Goal: Task Accomplishment & Management: Complete application form

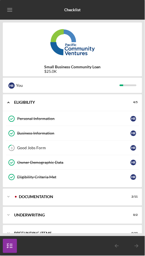
scroll to position [11, 0]
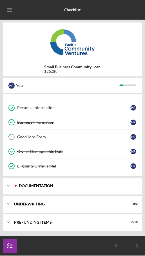
click at [112, 188] on div "Icon/Expander Documentation 2 / 11" at bounding box center [72, 186] width 139 height 17
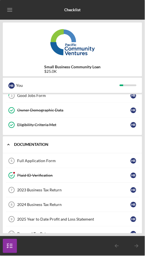
scroll to position [44, 0]
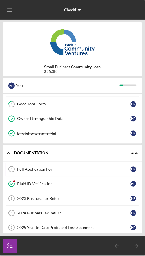
click at [52, 169] on div "Full Application Form" at bounding box center [73, 169] width 113 height 4
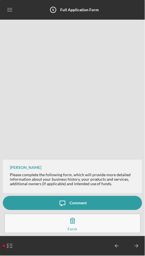
click at [83, 222] on button "Complete the Form Form" at bounding box center [72, 224] width 136 height 20
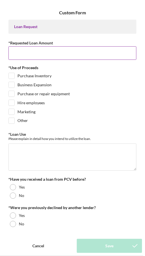
click at [70, 51] on input "*Requested Loan Amount" at bounding box center [72, 52] width 128 height 13
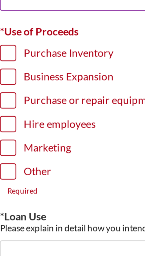
scroll to position [29, 0]
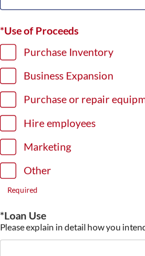
type input "$25,000"
click at [12, 45] on input "Purchase Inventory" at bounding box center [12, 47] width 6 height 6
checkbox input "true"
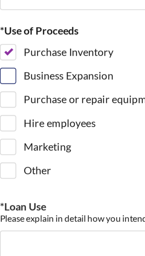
click at [13, 55] on input "Business Expansion" at bounding box center [12, 56] width 6 height 6
checkbox input "true"
click at [12, 62] on input "Purchase or repair equipment" at bounding box center [12, 65] width 6 height 6
checkbox input "true"
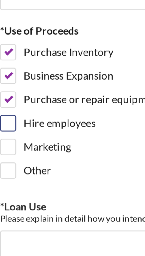
click at [13, 74] on input "Hire employees" at bounding box center [12, 74] width 6 height 6
checkbox input "true"
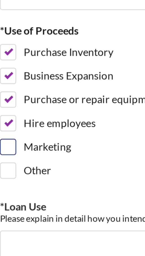
click at [14, 82] on input "Marketing" at bounding box center [12, 83] width 6 height 6
checkbox input "true"
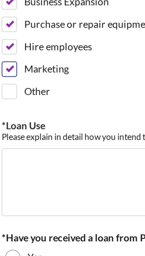
scroll to position [59, 0]
